Goal: Transaction & Acquisition: Download file/media

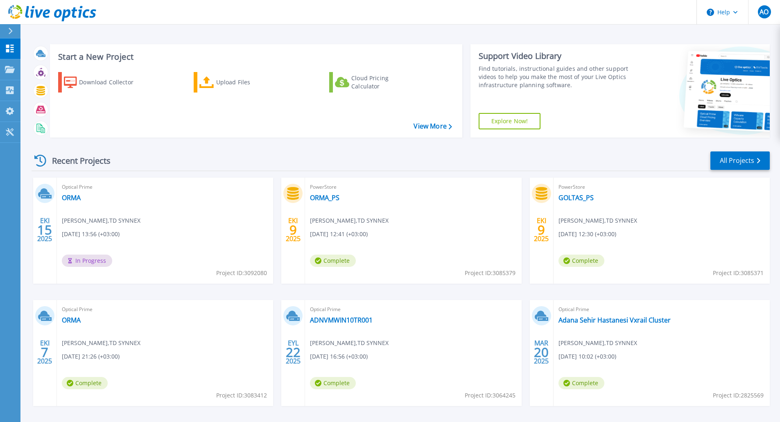
click at [540, 7] on header "Help AO End User [PERSON_NAME] [EMAIL_ADDRESS][DOMAIN_NAME] TD SYNNEX My Profil…" at bounding box center [390, 12] width 780 height 25
click at [75, 197] on link "ORMA" at bounding box center [71, 198] width 19 height 8
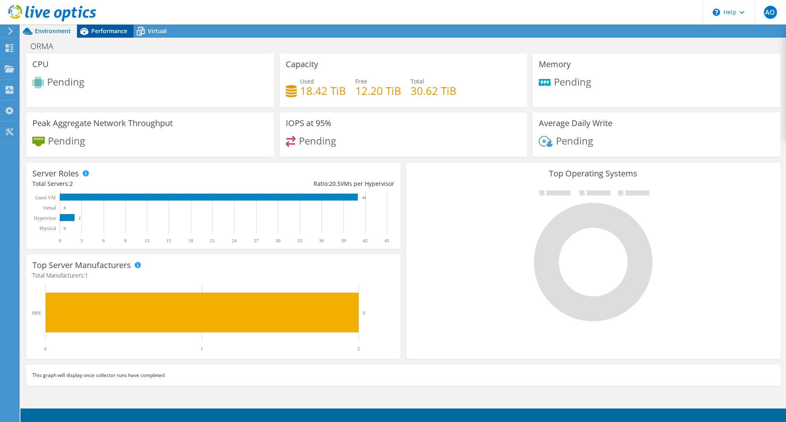
click at [104, 30] on span "Performance" at bounding box center [109, 31] width 36 height 8
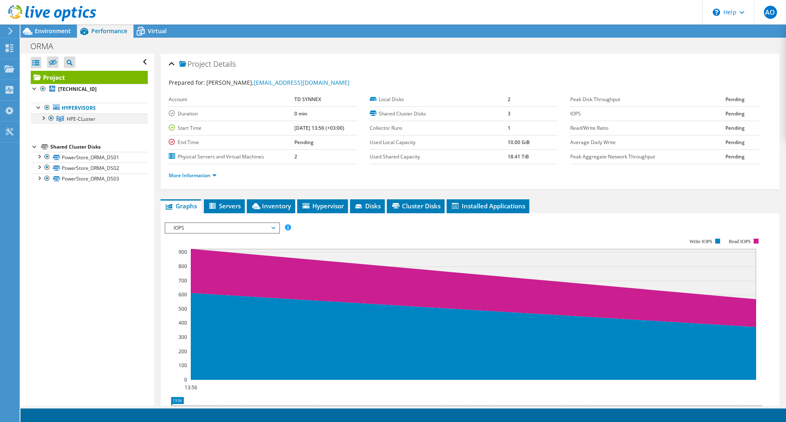
click at [40, 119] on div at bounding box center [43, 117] width 8 height 8
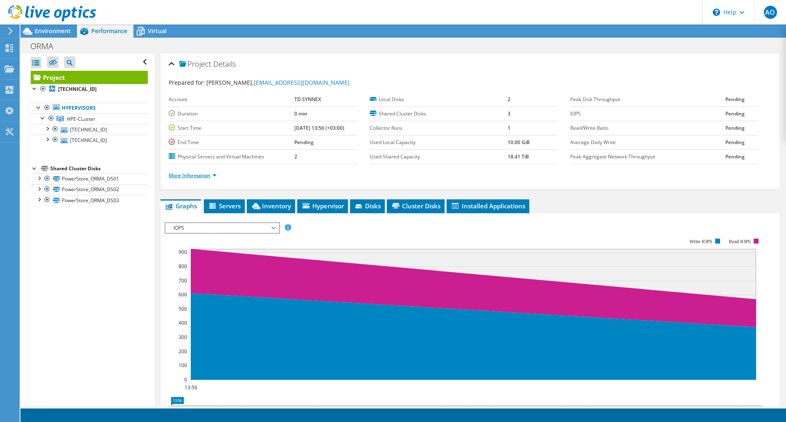
click at [211, 174] on link "More Information" at bounding box center [193, 175] width 48 height 7
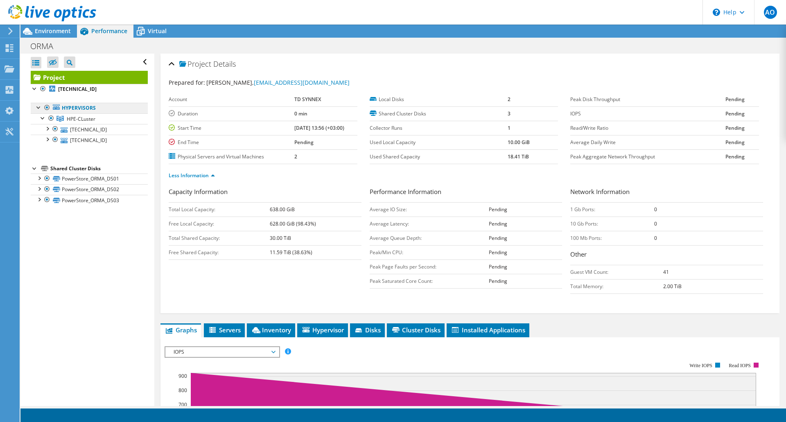
click at [84, 109] on link "Hypervisors" at bounding box center [89, 108] width 117 height 11
click at [82, 124] on link "HPE-CLuster" at bounding box center [89, 118] width 117 height 11
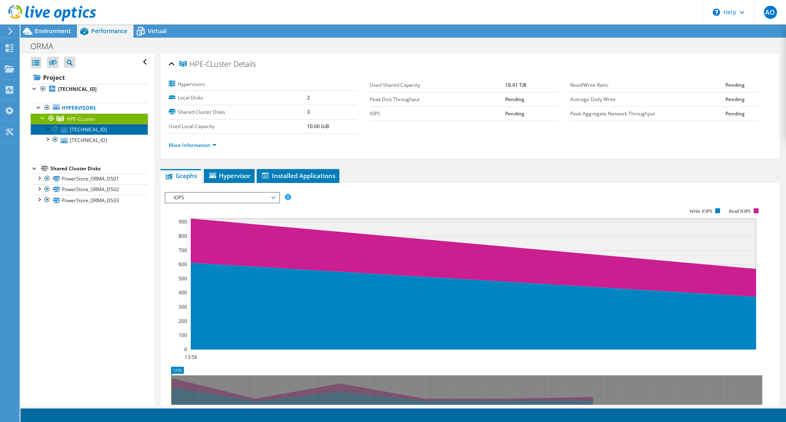
click at [70, 126] on link "[TECHNICAL_ID]" at bounding box center [89, 129] width 117 height 11
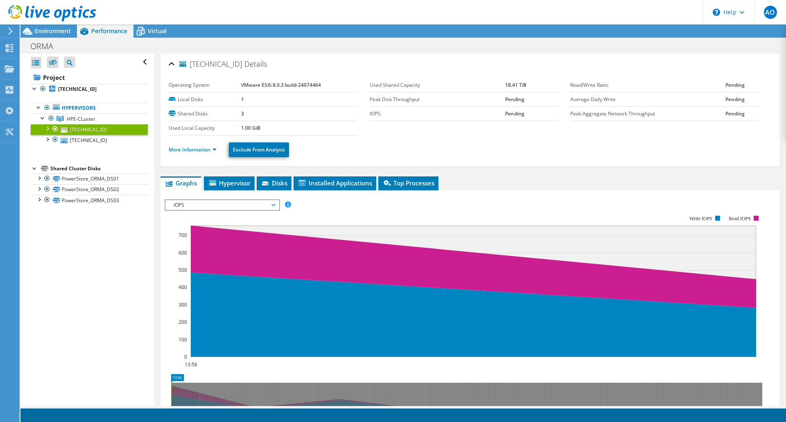
click at [47, 129] on div at bounding box center [47, 128] width 8 height 8
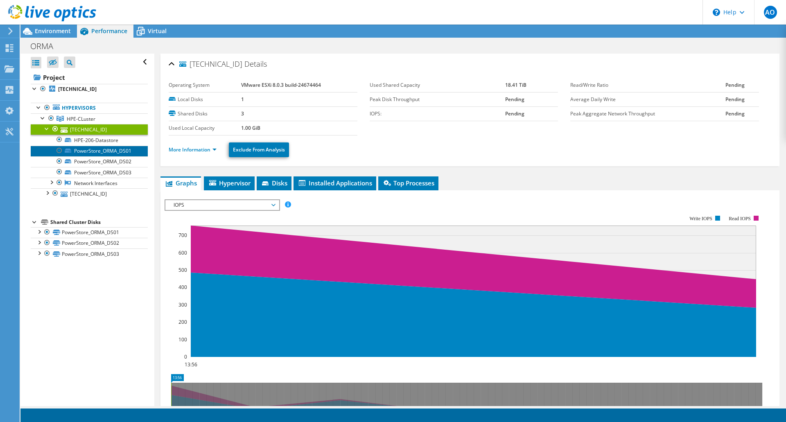
click at [114, 152] on link "PowerStore_ORMA_DS01" at bounding box center [89, 151] width 117 height 11
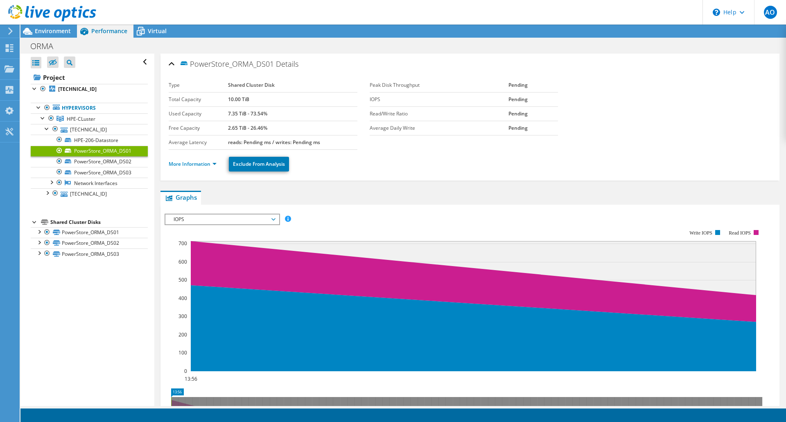
click at [196, 151] on div "More Information Exclude From Analysis" at bounding box center [470, 164] width 603 height 29
click at [206, 161] on link "More Information" at bounding box center [193, 164] width 48 height 7
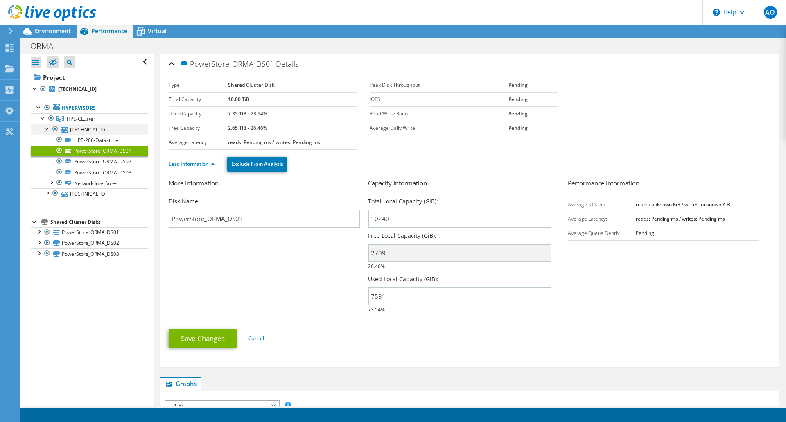
click at [44, 130] on div at bounding box center [47, 128] width 8 height 8
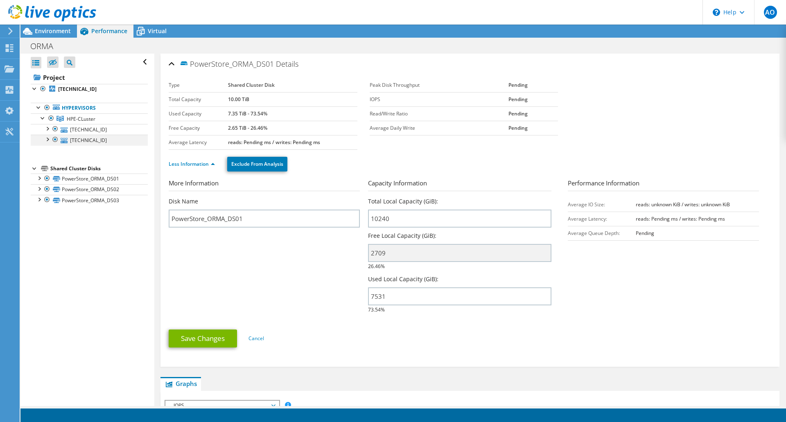
click at [46, 139] on div at bounding box center [47, 139] width 8 height 8
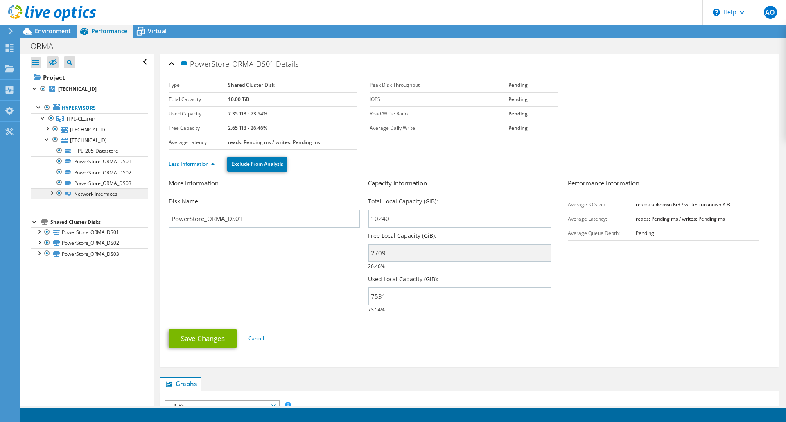
click at [93, 193] on link "Network Interfaces" at bounding box center [89, 193] width 117 height 11
click at [54, 194] on div at bounding box center [51, 192] width 8 height 8
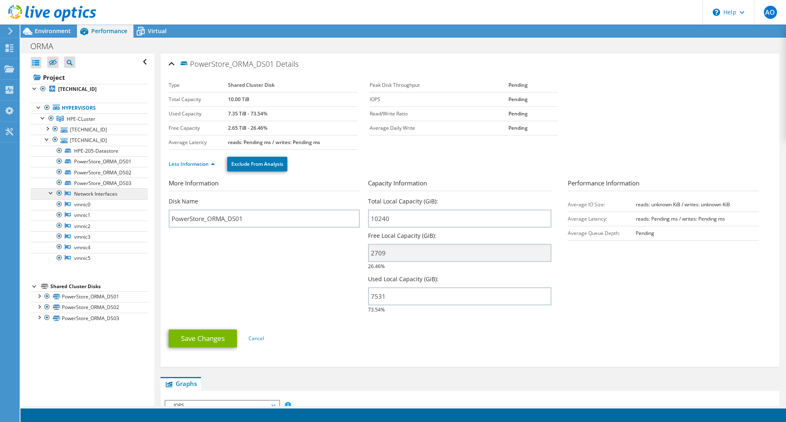
click at [97, 196] on link "Network Interfaces" at bounding box center [89, 193] width 117 height 11
click at [189, 165] on link "Less Information" at bounding box center [192, 164] width 46 height 7
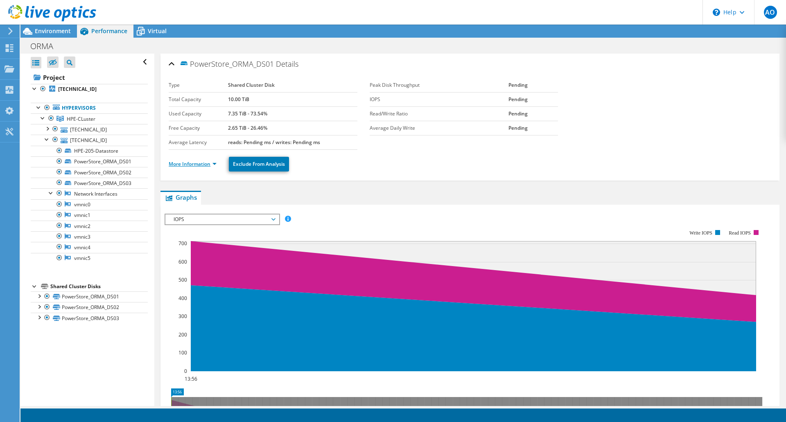
click at [194, 164] on link "More Information" at bounding box center [193, 164] width 48 height 7
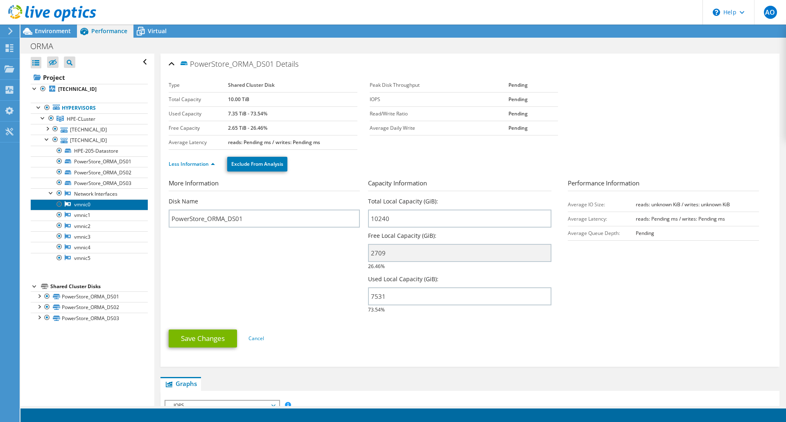
click at [93, 206] on link "vmnic0" at bounding box center [89, 204] width 117 height 11
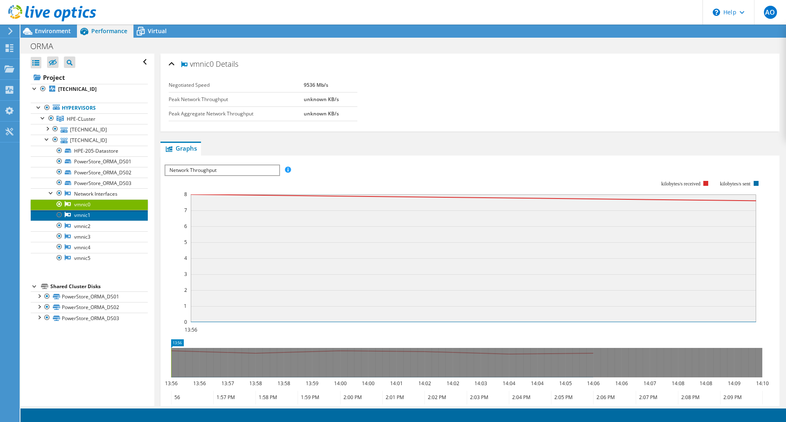
click at [87, 220] on link "vmnic1" at bounding box center [89, 215] width 117 height 11
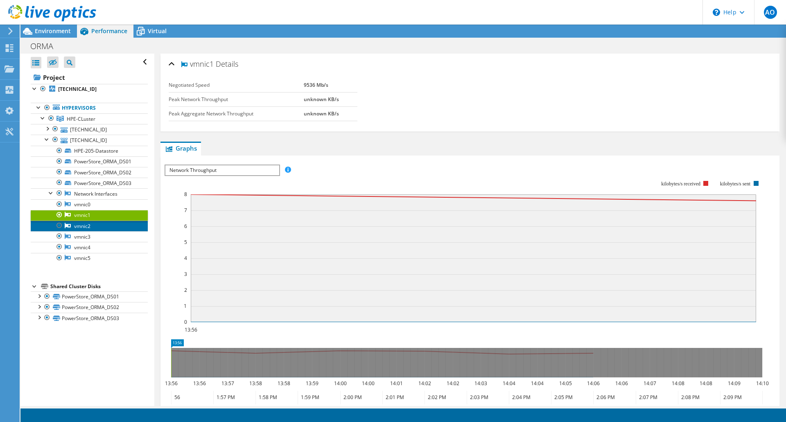
click at [88, 228] on link "vmnic2" at bounding box center [89, 226] width 117 height 11
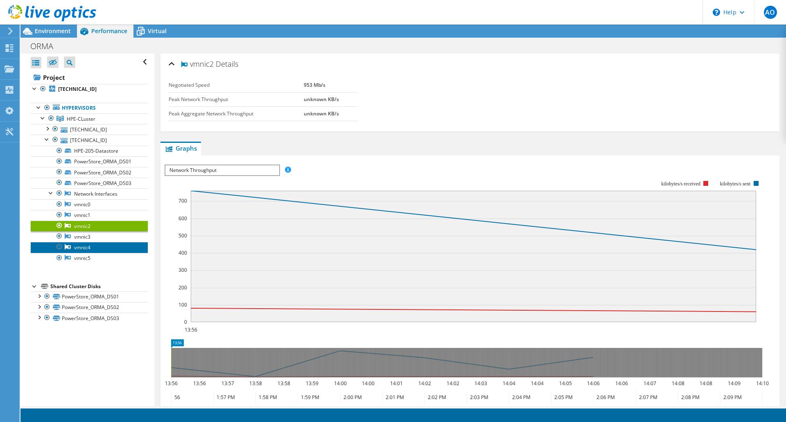
click at [96, 251] on link "vmnic4" at bounding box center [89, 247] width 117 height 11
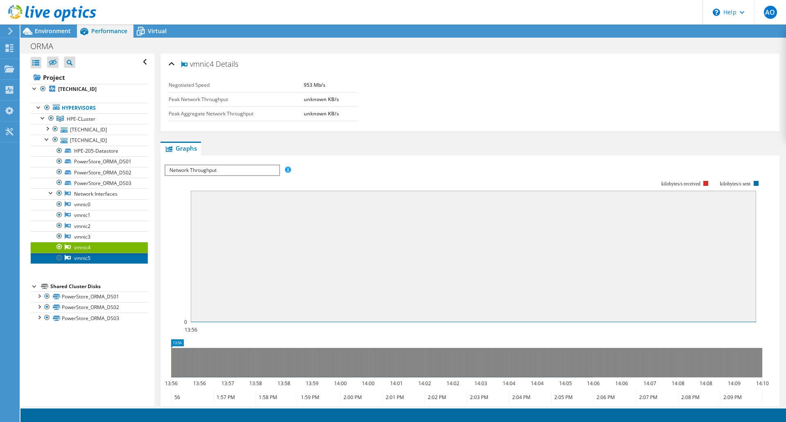
click at [91, 258] on link "vmnic5" at bounding box center [89, 258] width 117 height 11
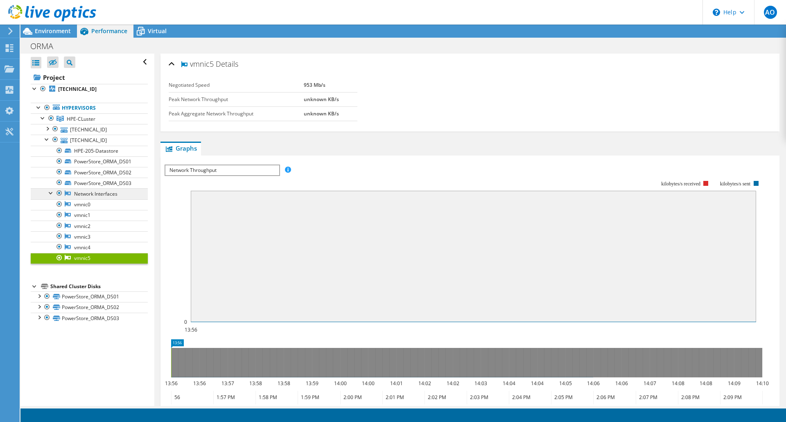
click at [78, 196] on link "Network Interfaces" at bounding box center [89, 193] width 117 height 11
click at [93, 158] on link "PowerStore_ORMA_DS01" at bounding box center [89, 161] width 117 height 11
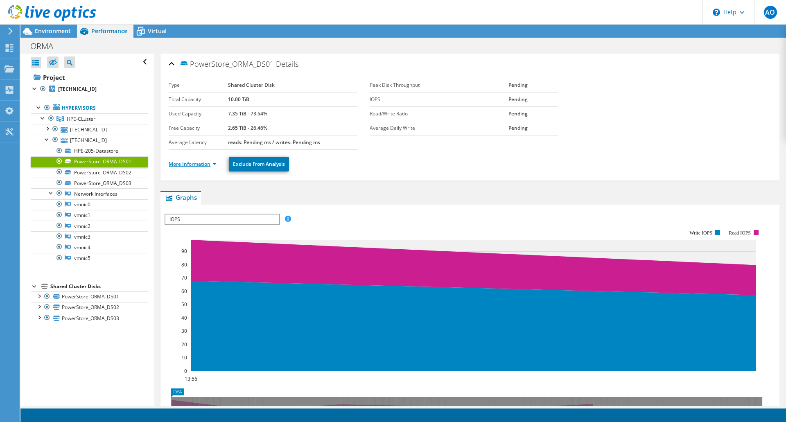
click at [208, 164] on link "More Information" at bounding box center [193, 164] width 48 height 7
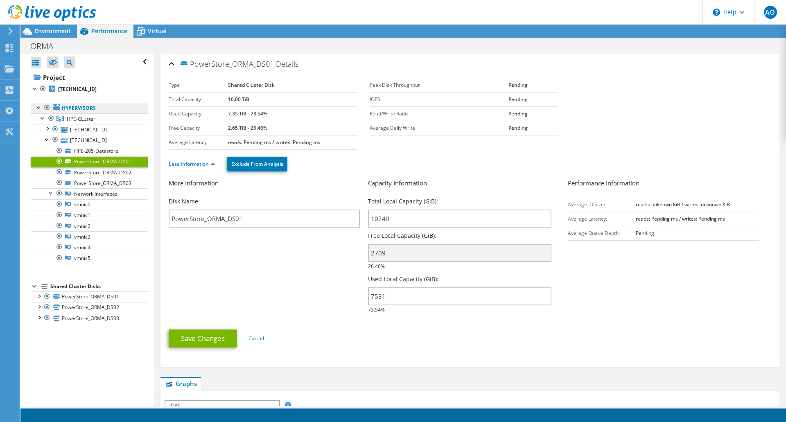
click at [79, 108] on link "Hypervisors" at bounding box center [89, 108] width 117 height 11
click at [85, 90] on b "[TECHNICAL_ID]" at bounding box center [77, 89] width 38 height 7
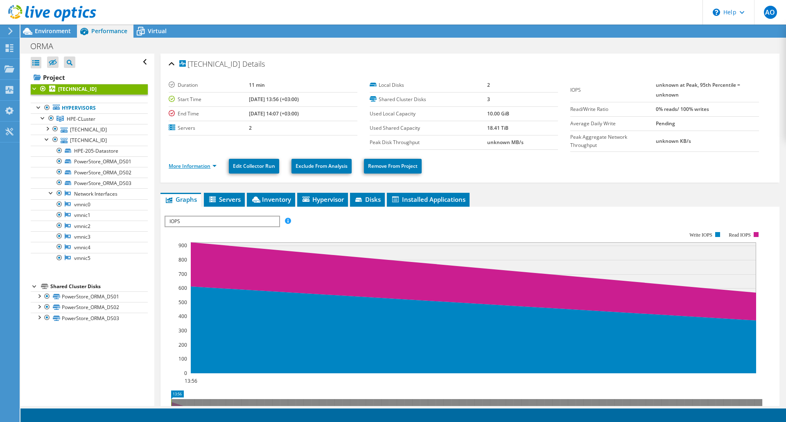
click at [210, 167] on link "More Information" at bounding box center [193, 166] width 48 height 7
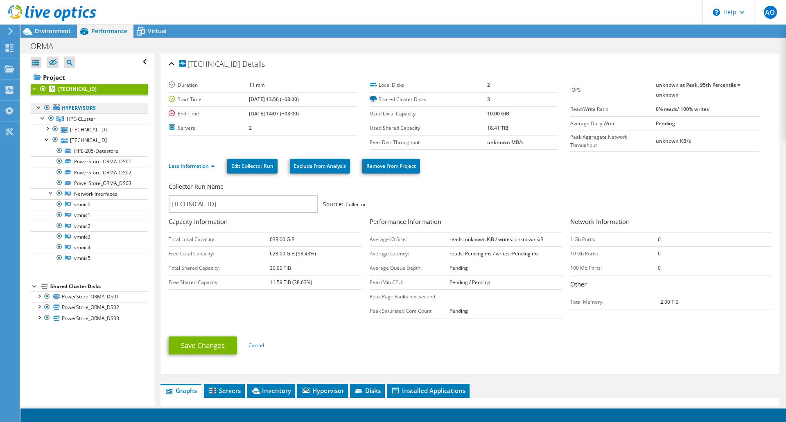
click at [80, 109] on link "Hypervisors" at bounding box center [89, 108] width 117 height 11
click at [65, 107] on link "Hypervisors" at bounding box center [89, 108] width 117 height 11
click at [80, 109] on link "Hypervisors" at bounding box center [89, 108] width 117 height 11
click at [73, 142] on link "[TECHNICAL_ID]" at bounding box center [89, 140] width 117 height 11
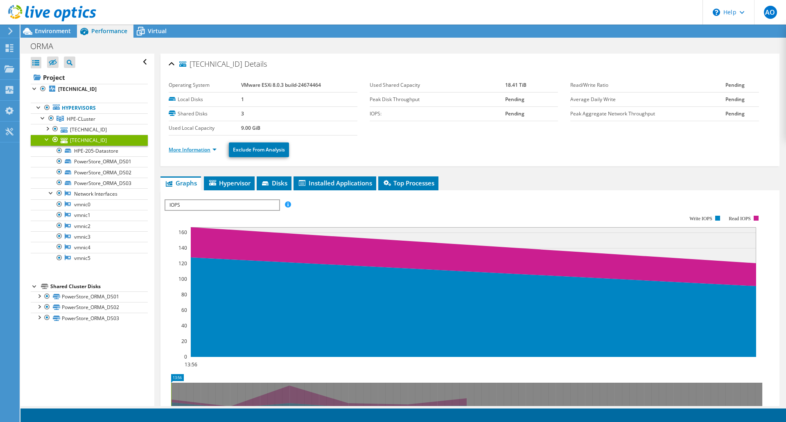
click at [208, 149] on link "More Information" at bounding box center [193, 149] width 48 height 7
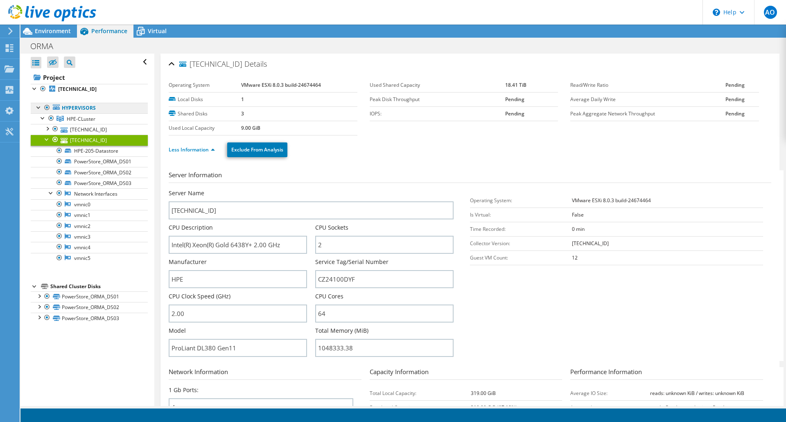
click at [70, 112] on link "Hypervisors" at bounding box center [89, 108] width 117 height 11
click at [69, 89] on b "[TECHNICAL_ID]" at bounding box center [77, 89] width 38 height 7
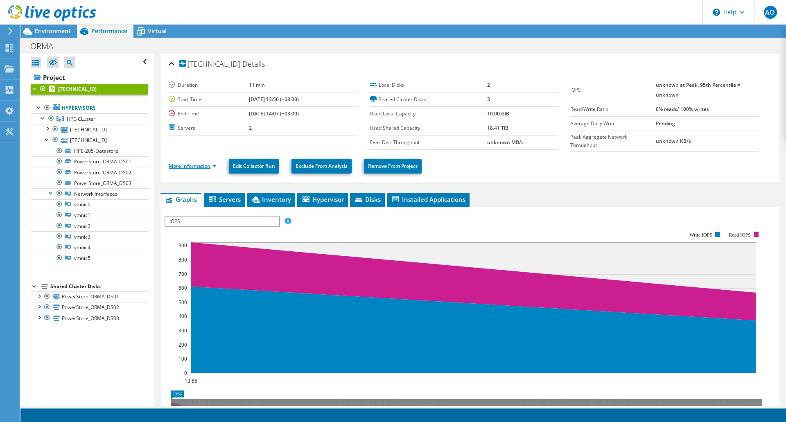
click at [208, 163] on link "More Information" at bounding box center [193, 166] width 48 height 7
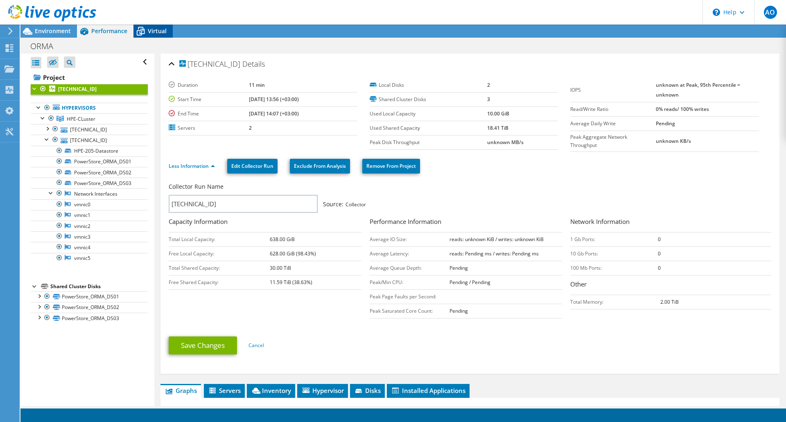
click at [156, 30] on span "Virtual" at bounding box center [157, 31] width 19 height 8
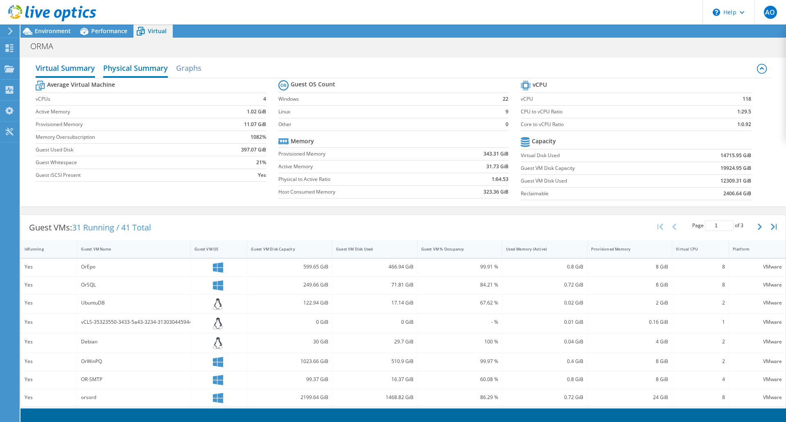
click at [162, 67] on h2 "Physical Summary" at bounding box center [135, 69] width 65 height 18
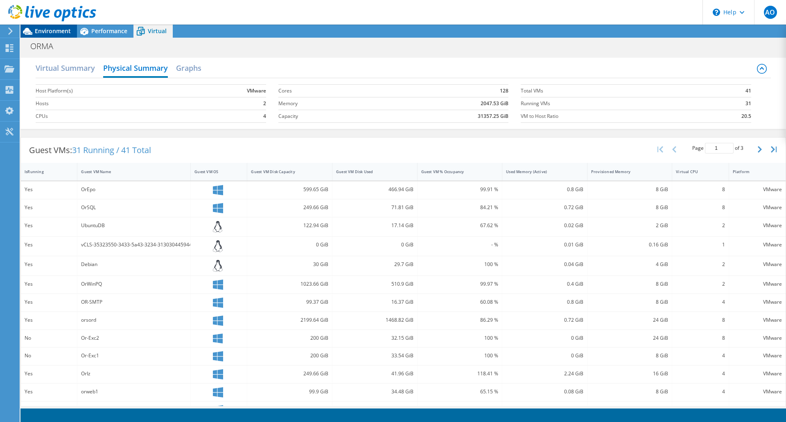
click at [44, 36] on div "Environment" at bounding box center [48, 31] width 57 height 13
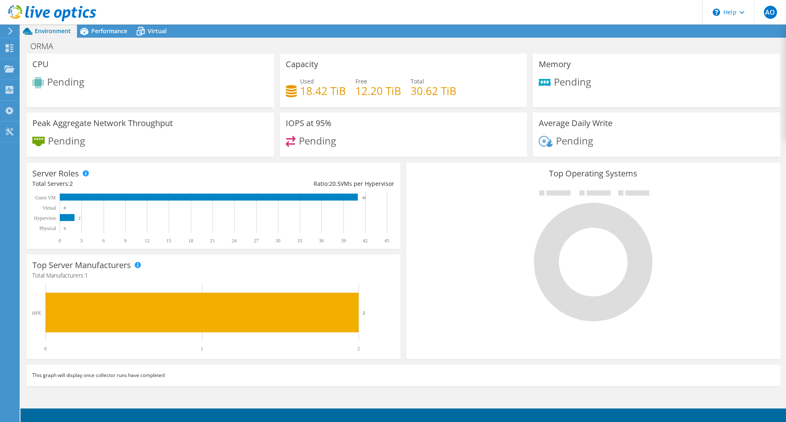
click at [10, 32] on icon at bounding box center [10, 30] width 6 height 7
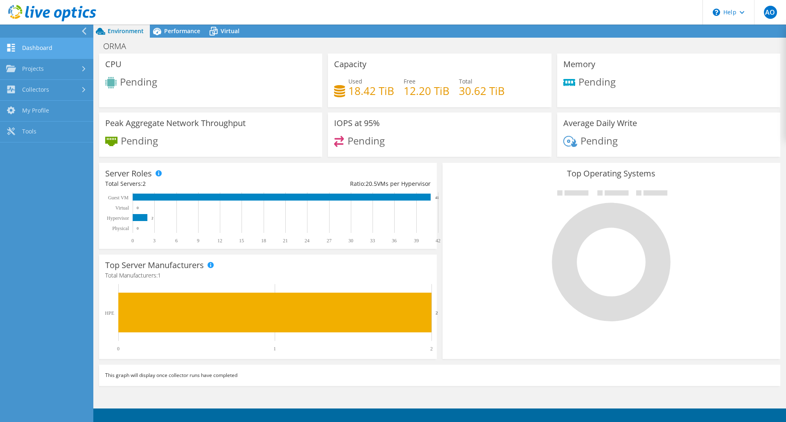
click at [38, 47] on link "Dashboard" at bounding box center [46, 48] width 93 height 21
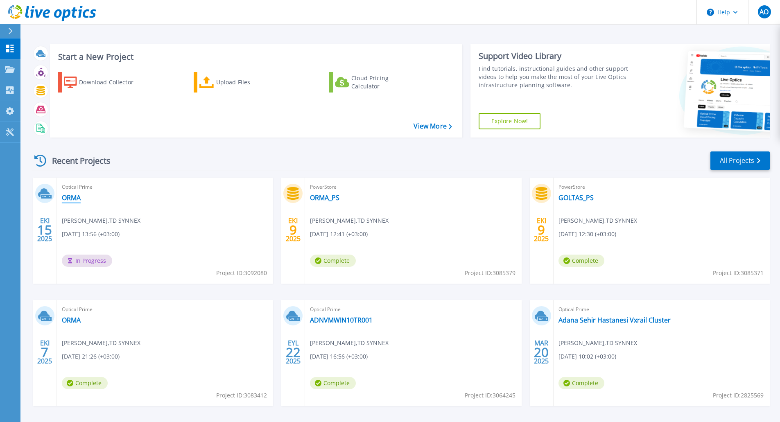
click at [66, 197] on link "ORMA" at bounding box center [71, 198] width 19 height 8
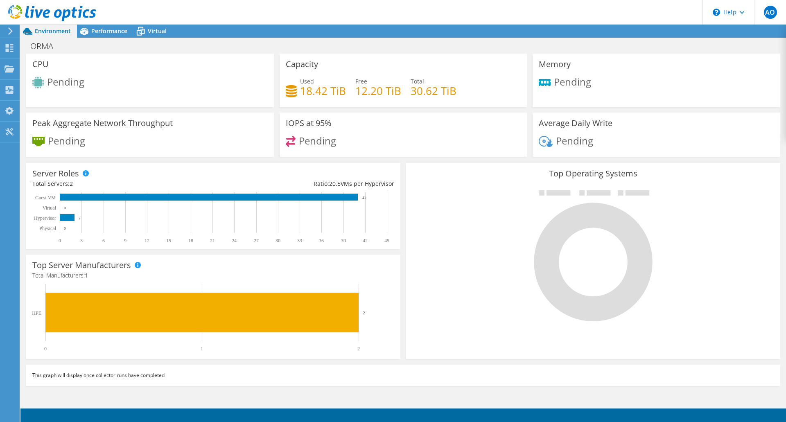
scroll to position [152, 0]
click at [735, 16] on div "\n Help" at bounding box center [729, 12] width 52 height 25
click at [13, 29] on icon at bounding box center [10, 30] width 6 height 7
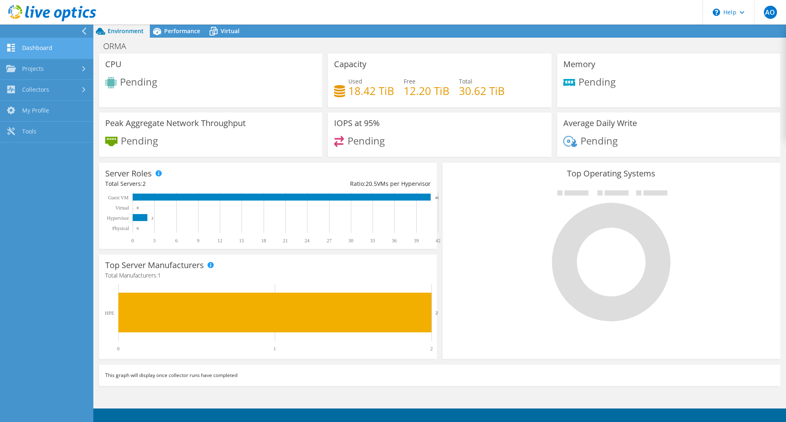
click at [42, 52] on link "Dashboard" at bounding box center [46, 48] width 93 height 21
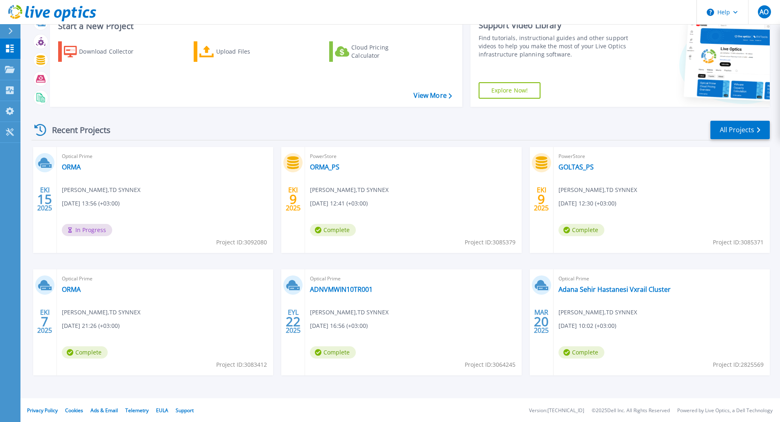
scroll to position [32, 0]
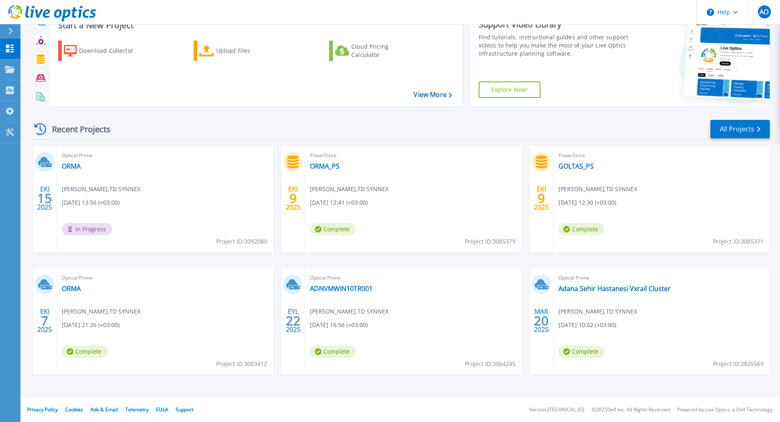
click at [306, 107] on div "Start a New Project Download Collector Upload Files Cloud Pricing Calculator Vi…" at bounding box center [401, 59] width 738 height 106
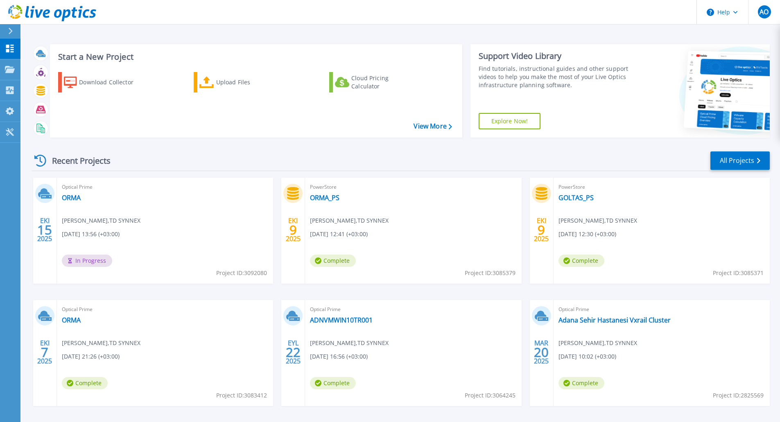
click at [215, 168] on div "Recent Projects All Projects" at bounding box center [401, 161] width 738 height 20
click at [75, 195] on link "ORMA" at bounding box center [71, 198] width 19 height 8
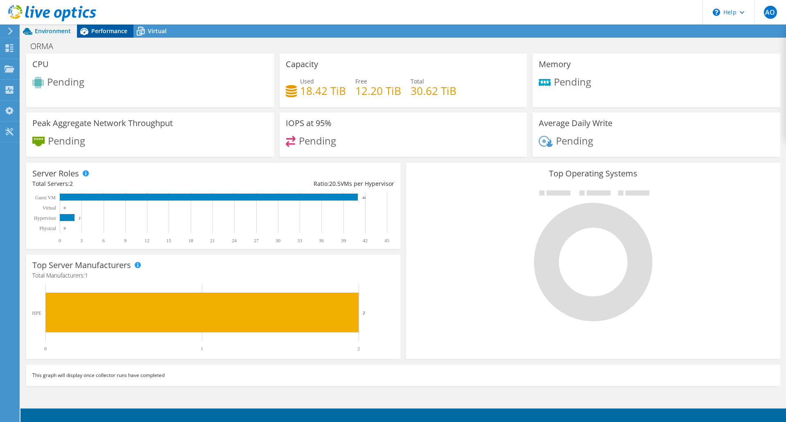
click at [111, 30] on span "Performance" at bounding box center [109, 31] width 36 height 8
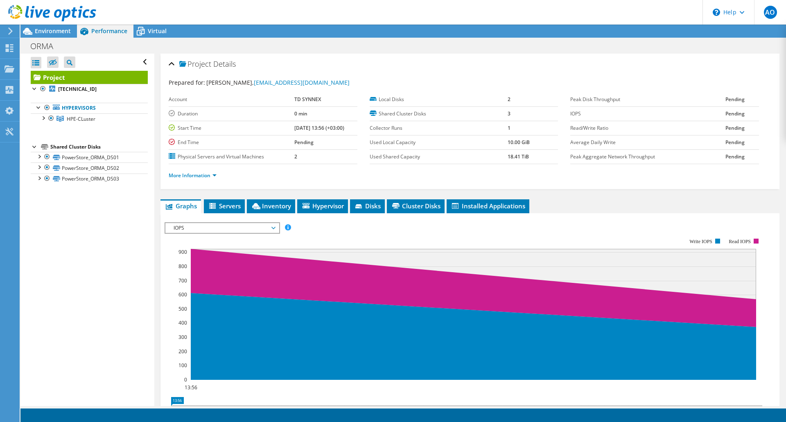
click at [341, 61] on div "Project Details" at bounding box center [470, 65] width 603 height 18
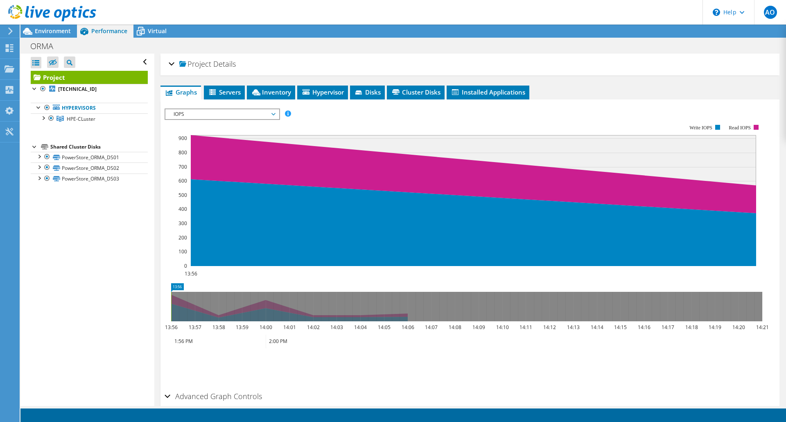
click at [235, 54] on div "Project Details Prepared for: Aytac ODABAS, aytac.odabas@tdsynnex.com Account T…" at bounding box center [470, 65] width 619 height 22
click at [215, 64] on span "Details" at bounding box center [224, 64] width 23 height 10
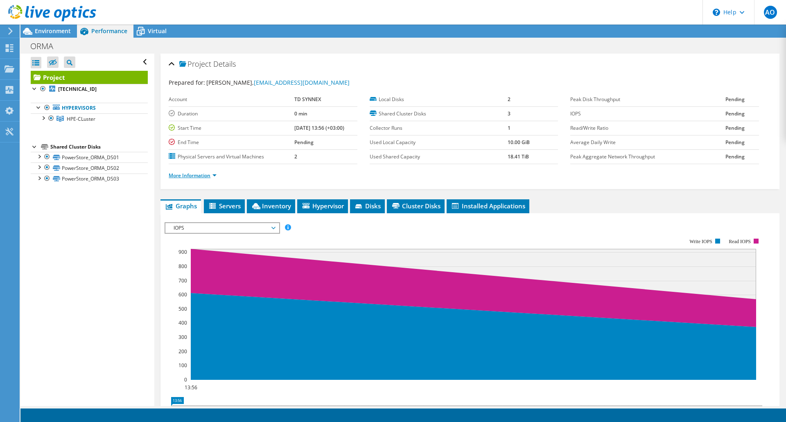
click at [201, 174] on link "More Information" at bounding box center [193, 175] width 48 height 7
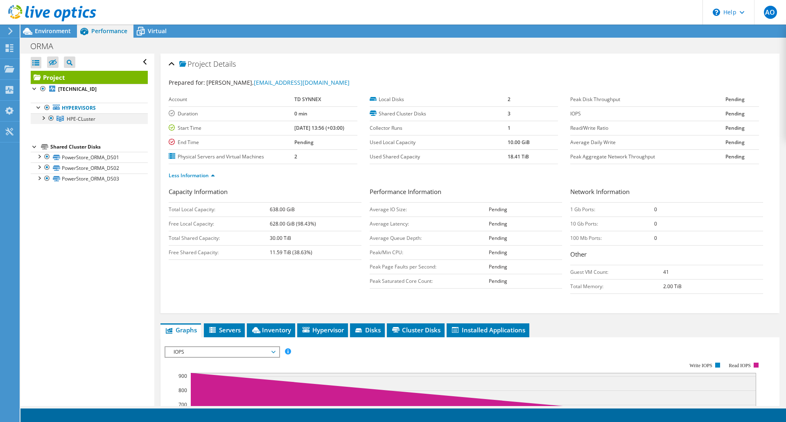
click at [43, 117] on div at bounding box center [43, 117] width 8 height 8
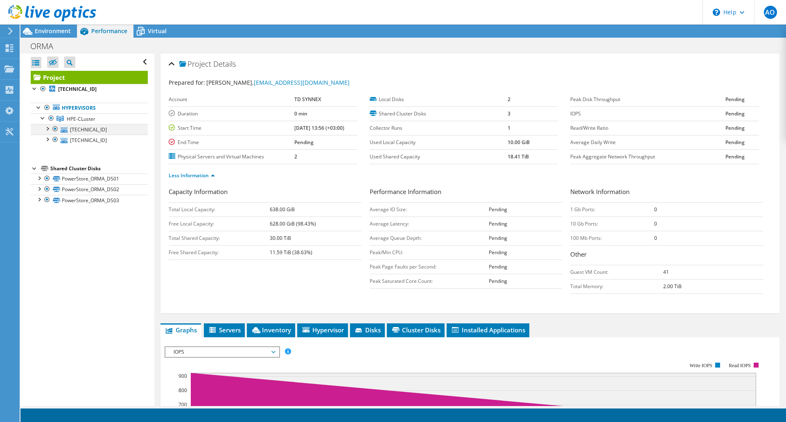
click at [48, 130] on div at bounding box center [47, 128] width 8 height 8
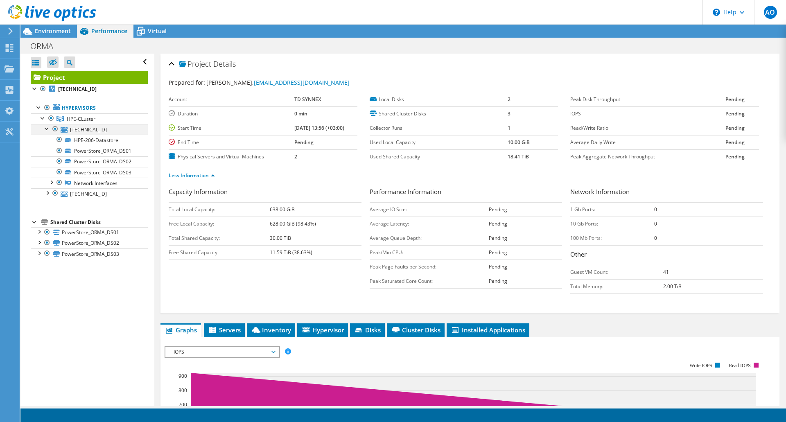
click at [48, 131] on div at bounding box center [47, 128] width 8 height 8
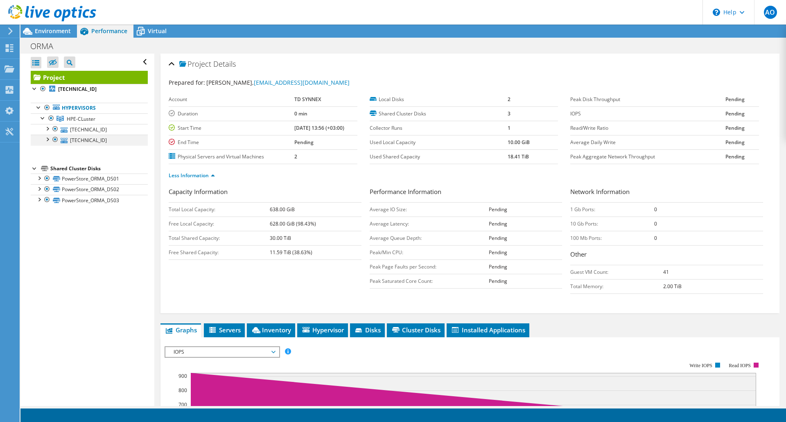
click at [47, 141] on div at bounding box center [47, 139] width 8 height 8
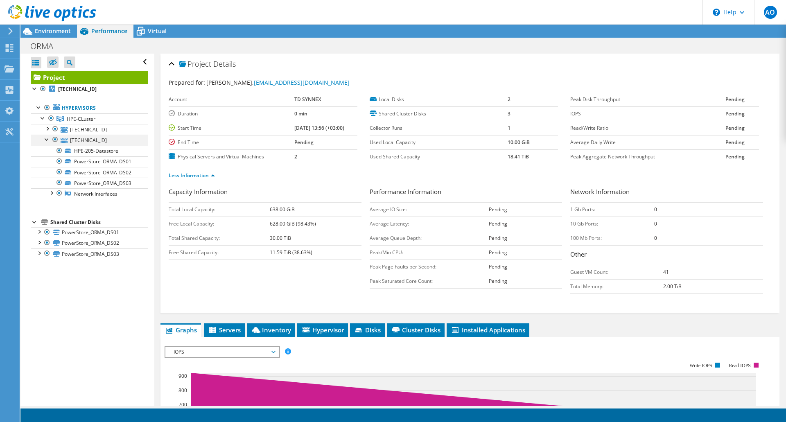
click at [46, 141] on div at bounding box center [47, 139] width 8 height 8
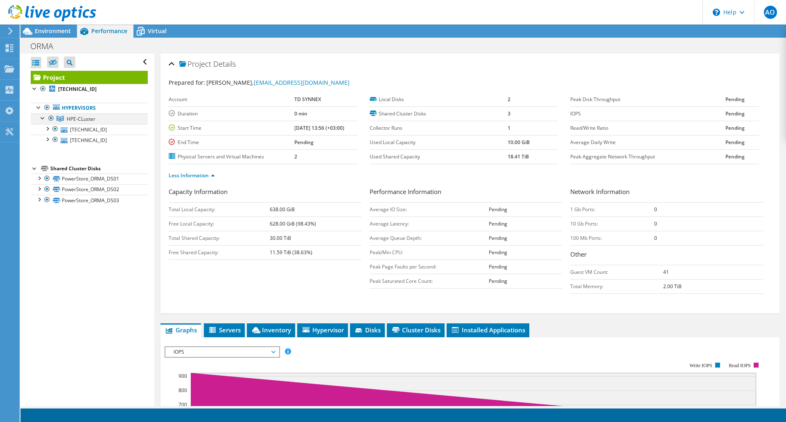
click at [41, 117] on div at bounding box center [43, 117] width 8 height 8
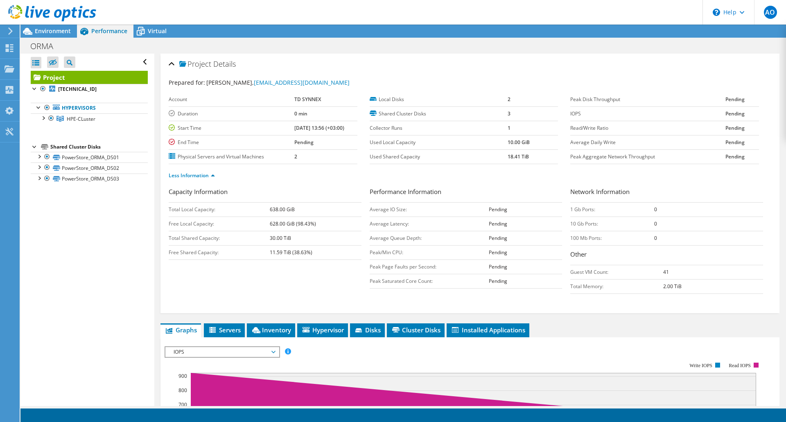
click at [56, 147] on div "Shared Cluster Disks" at bounding box center [98, 147] width 97 height 10
click at [59, 109] on icon at bounding box center [56, 106] width 7 height 5
click at [63, 88] on b "[TECHNICAL_ID]" at bounding box center [77, 89] width 38 height 7
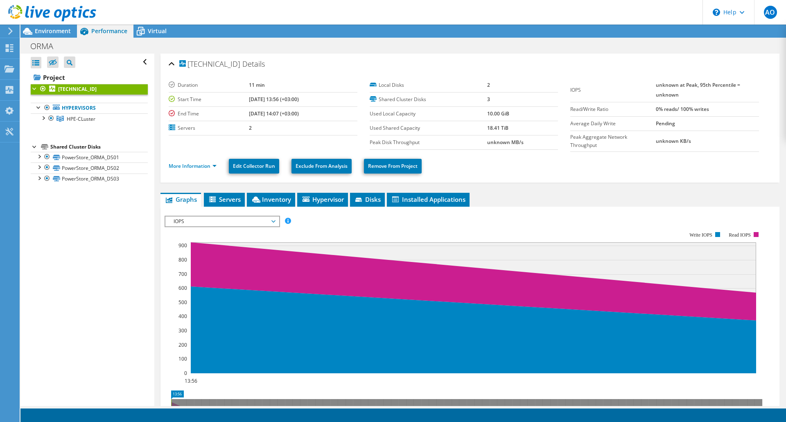
click at [198, 170] on li "More Information" at bounding box center [195, 166] width 53 height 9
click at [199, 165] on link "More Information" at bounding box center [193, 166] width 48 height 7
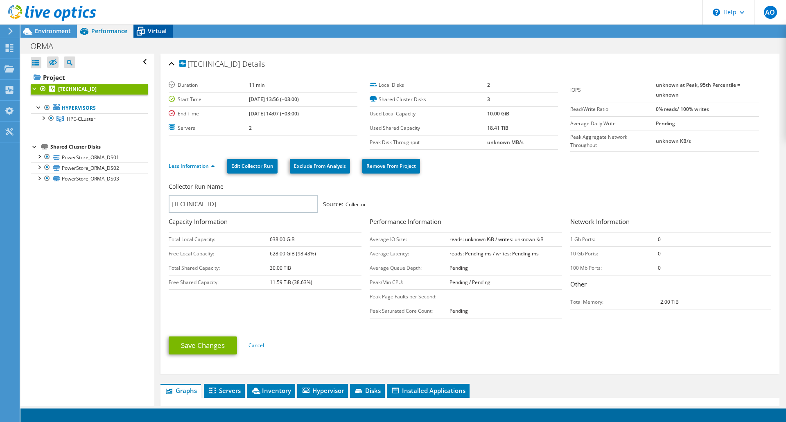
click at [154, 37] on div "Virtual" at bounding box center [152, 31] width 39 height 13
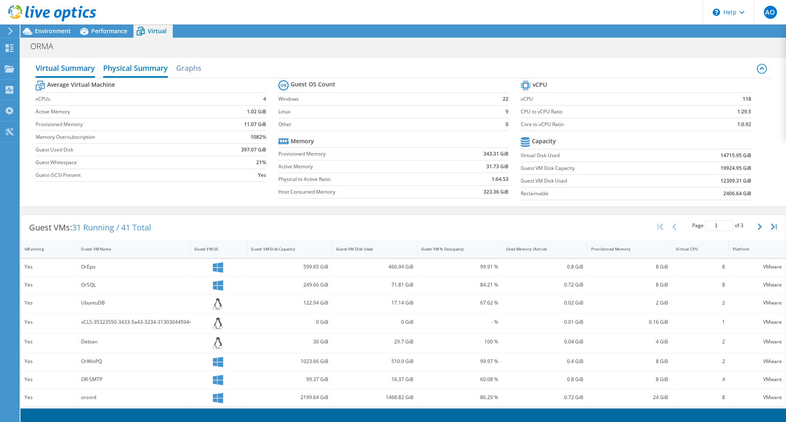
drag, startPoint x: 137, startPoint y: 68, endPoint x: 134, endPoint y: 65, distance: 4.4
click at [138, 68] on h2 "Physical Summary" at bounding box center [135, 69] width 65 height 18
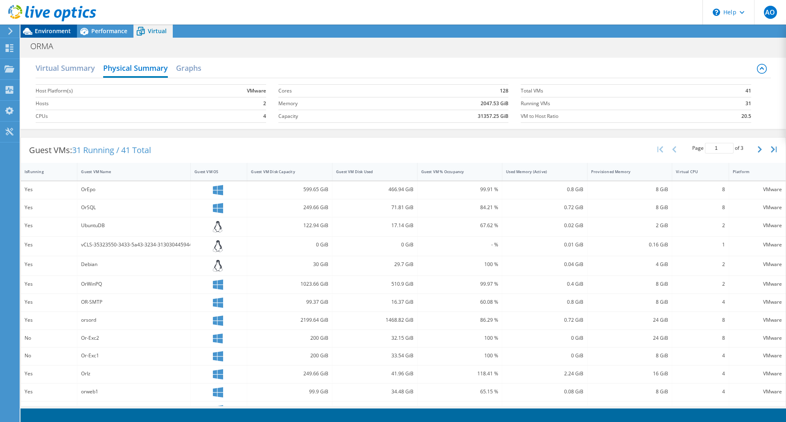
click at [47, 32] on span "Environment" at bounding box center [53, 31] width 36 height 8
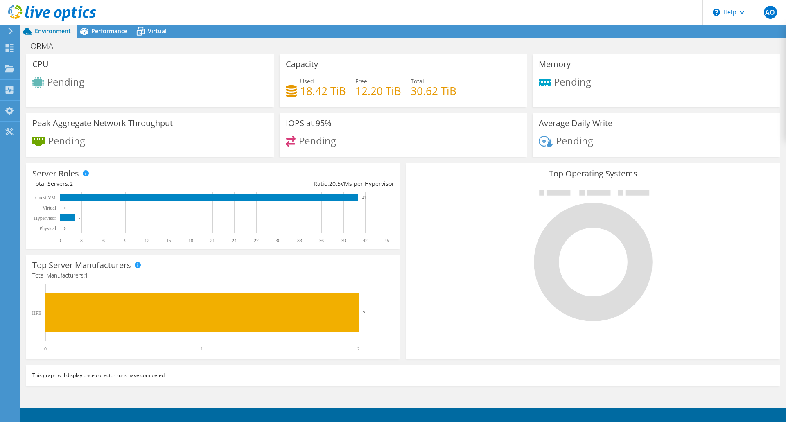
click at [11, 32] on use at bounding box center [10, 30] width 5 height 7
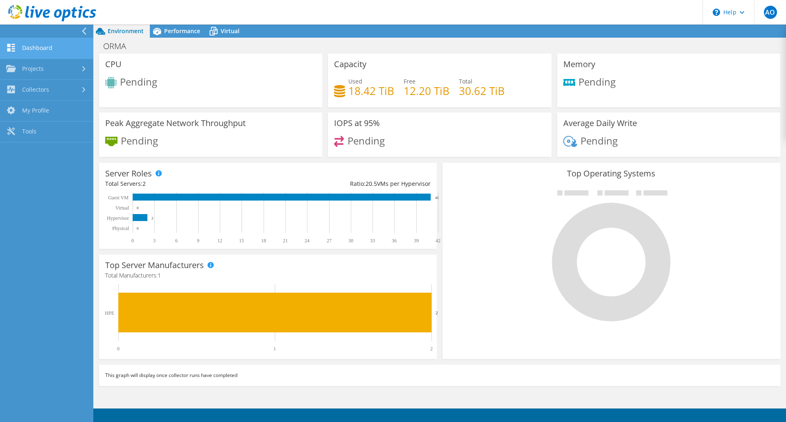
click at [41, 50] on link "Dashboard" at bounding box center [46, 48] width 93 height 21
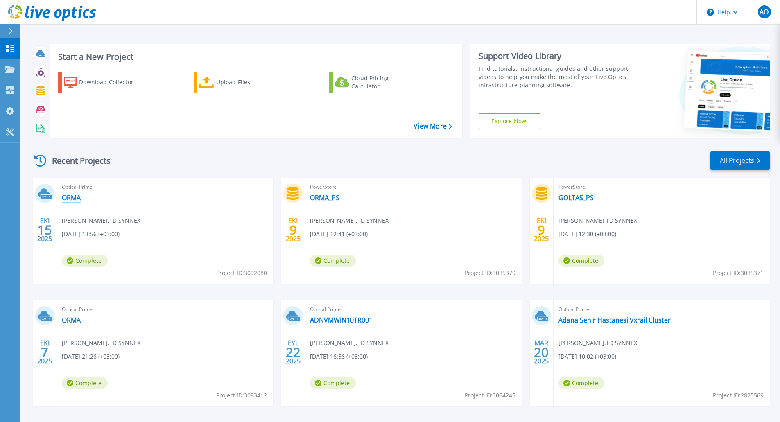
click at [80, 199] on link "ORMA" at bounding box center [71, 198] width 19 height 8
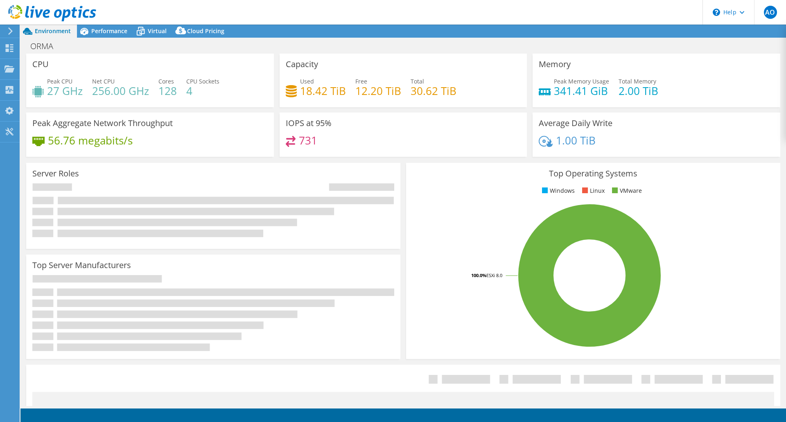
select select "USD"
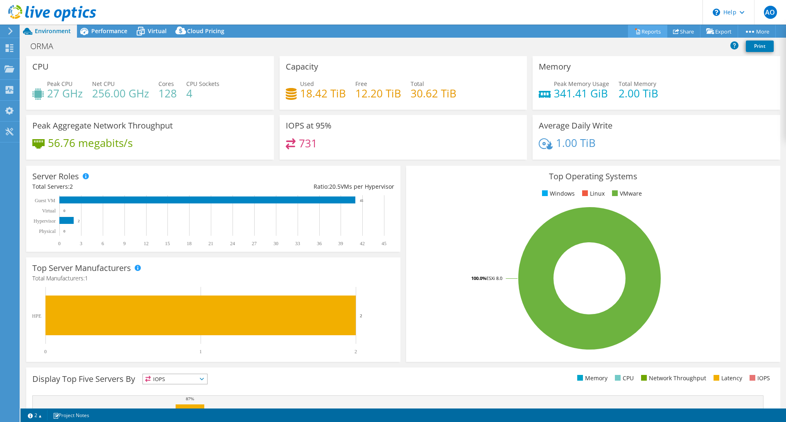
click at [644, 32] on link "Reports" at bounding box center [647, 31] width 39 height 13
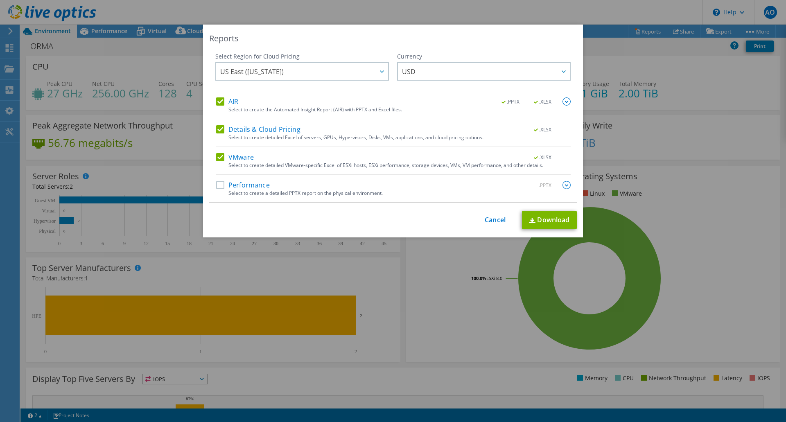
click at [216, 187] on label "Performance" at bounding box center [243, 185] width 54 height 8
click at [0, 0] on input "Performance" at bounding box center [0, 0] width 0 height 0
click at [538, 220] on link "Download" at bounding box center [549, 220] width 55 height 18
